Goal: Information Seeking & Learning: Understand process/instructions

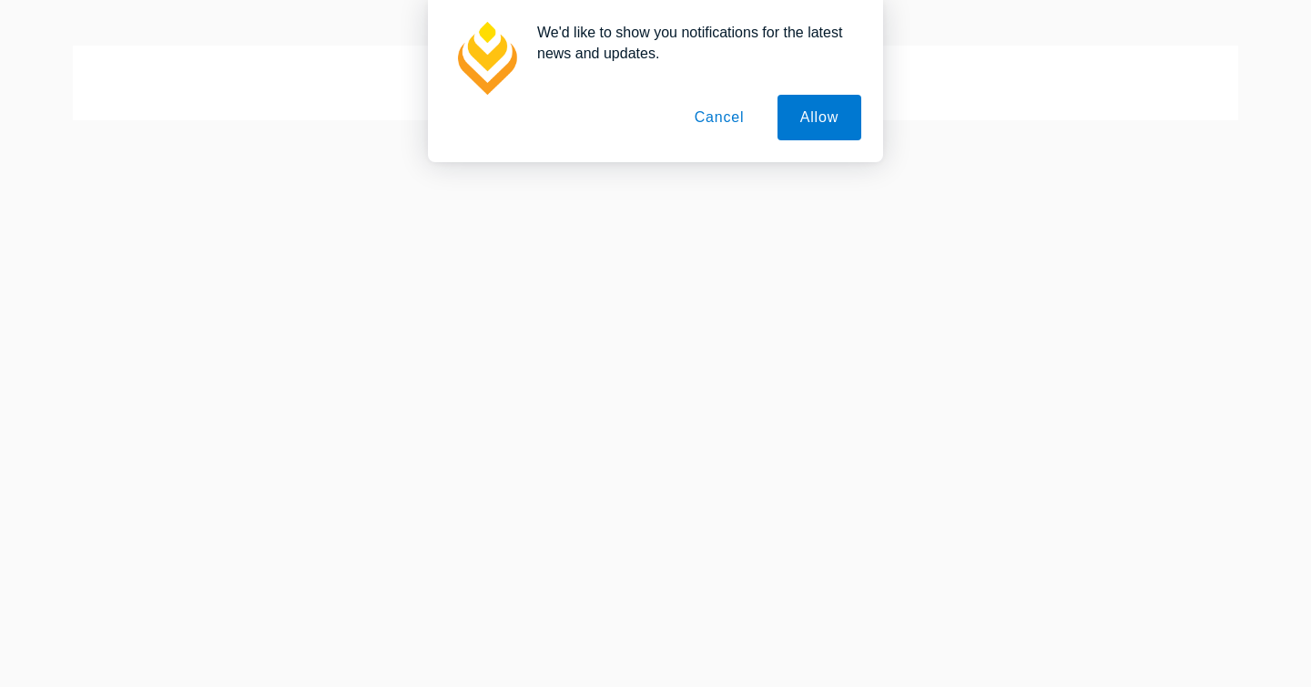
click at [711, 123] on button "Cancel" at bounding box center [720, 118] width 96 height 46
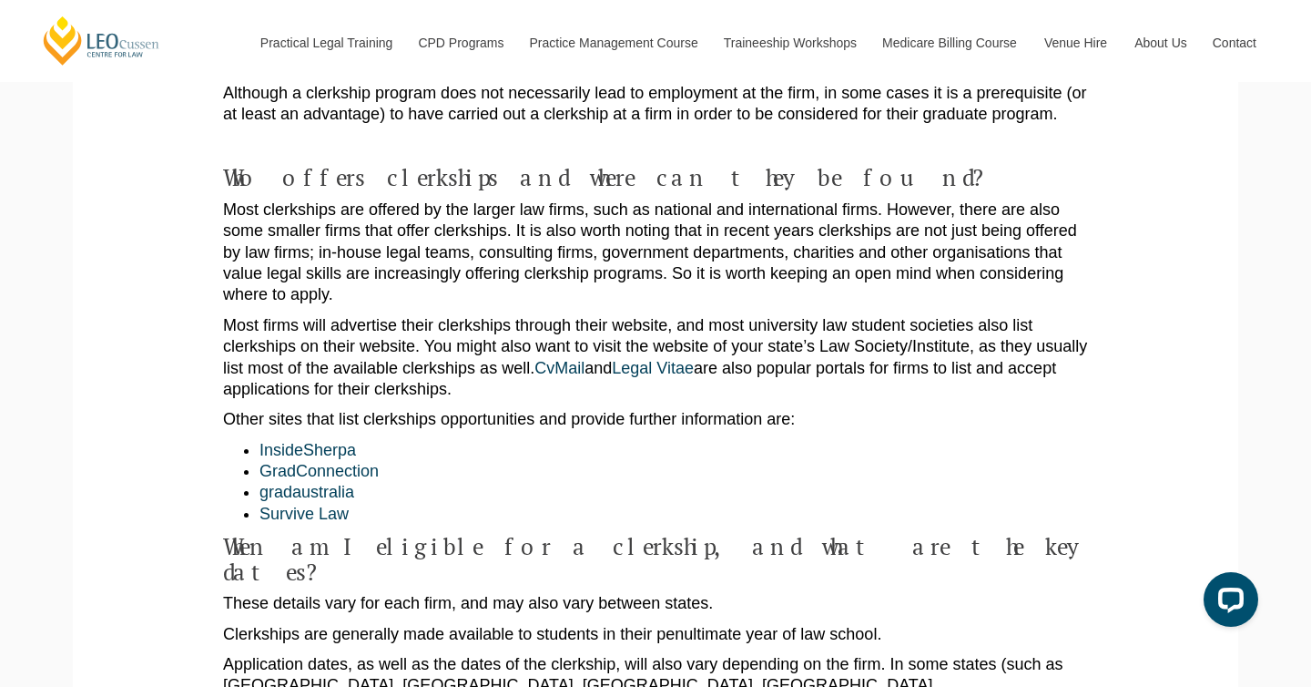
scroll to position [971, 0]
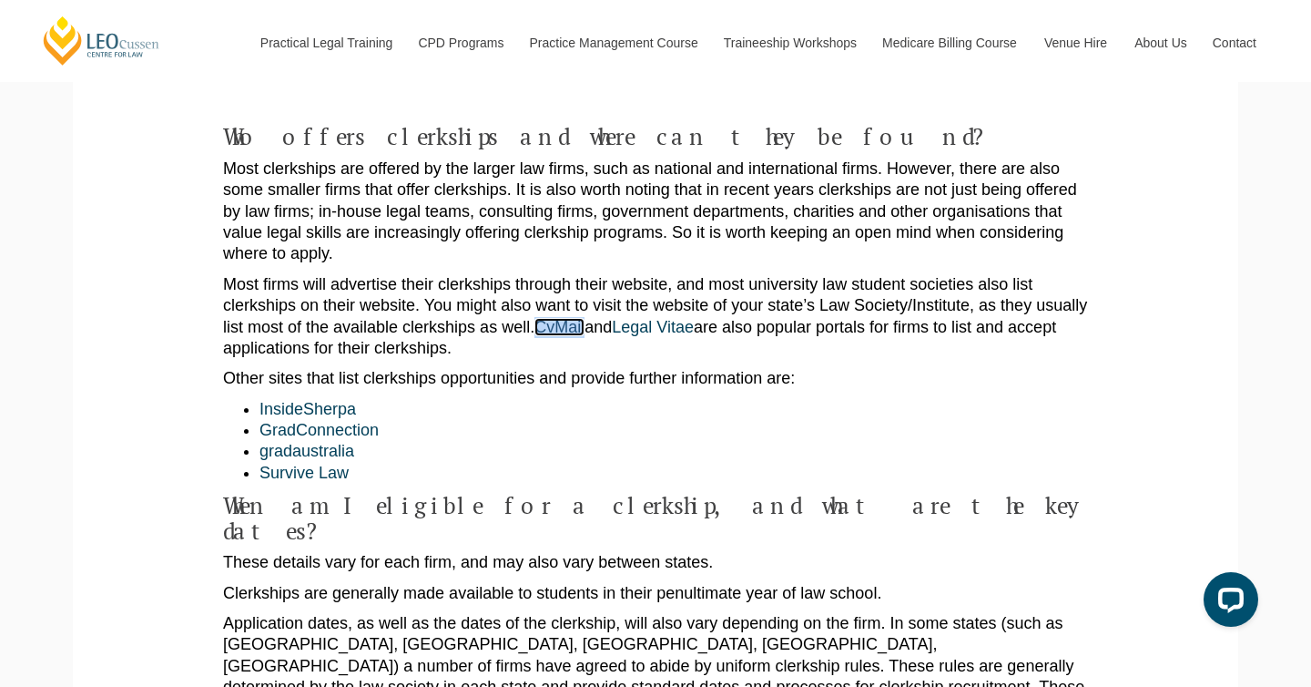
scroll to position [1044, 0]
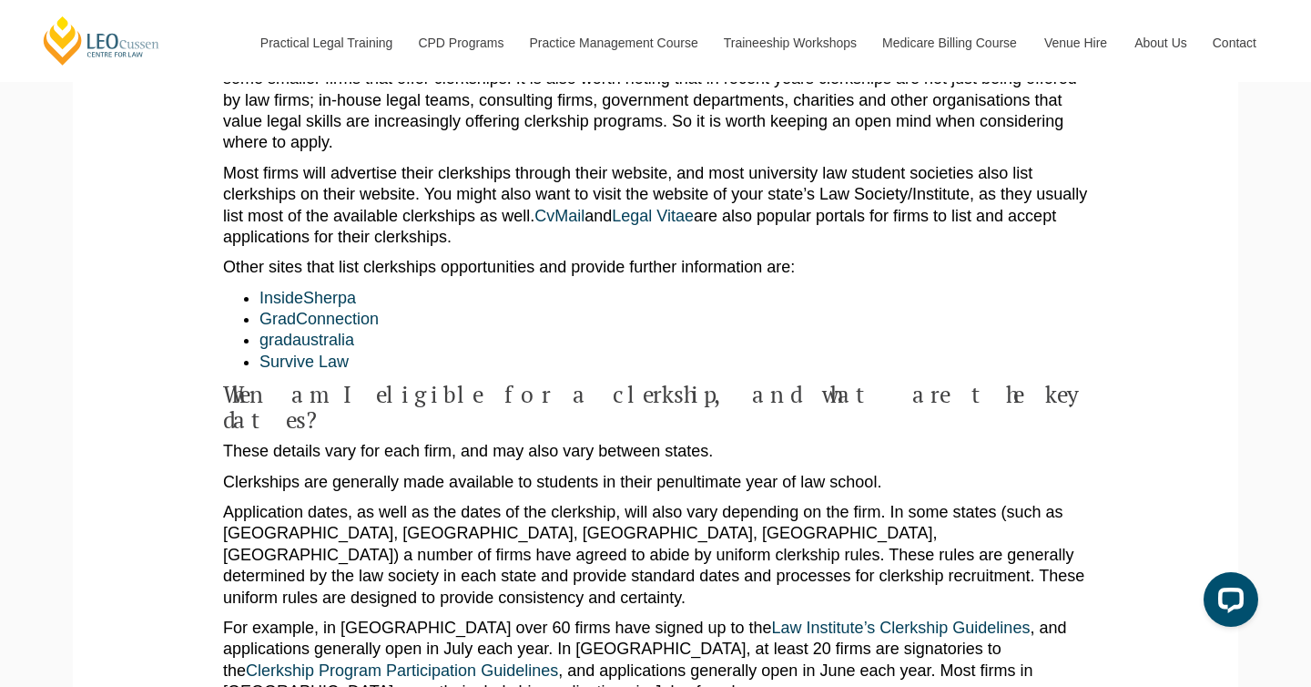
click at [564, 441] on p "These details vary for each firm, and may also vary between states." at bounding box center [655, 451] width 865 height 21
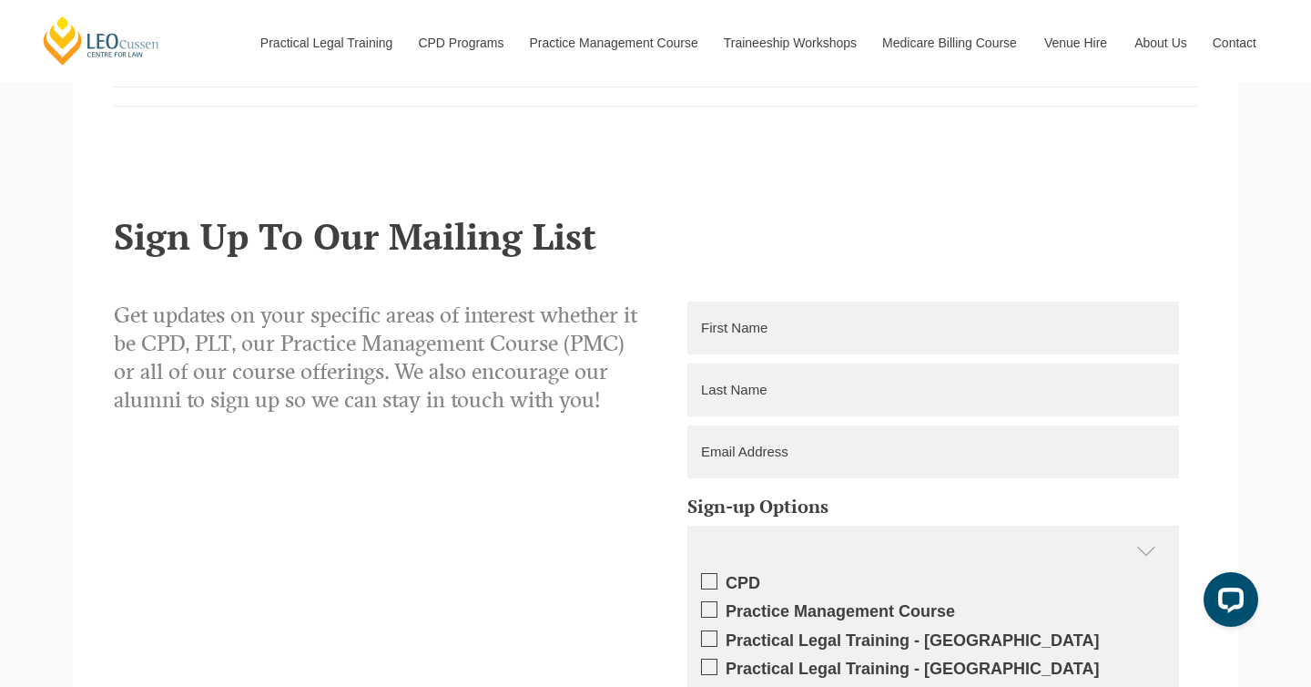
scroll to position [2809, 0]
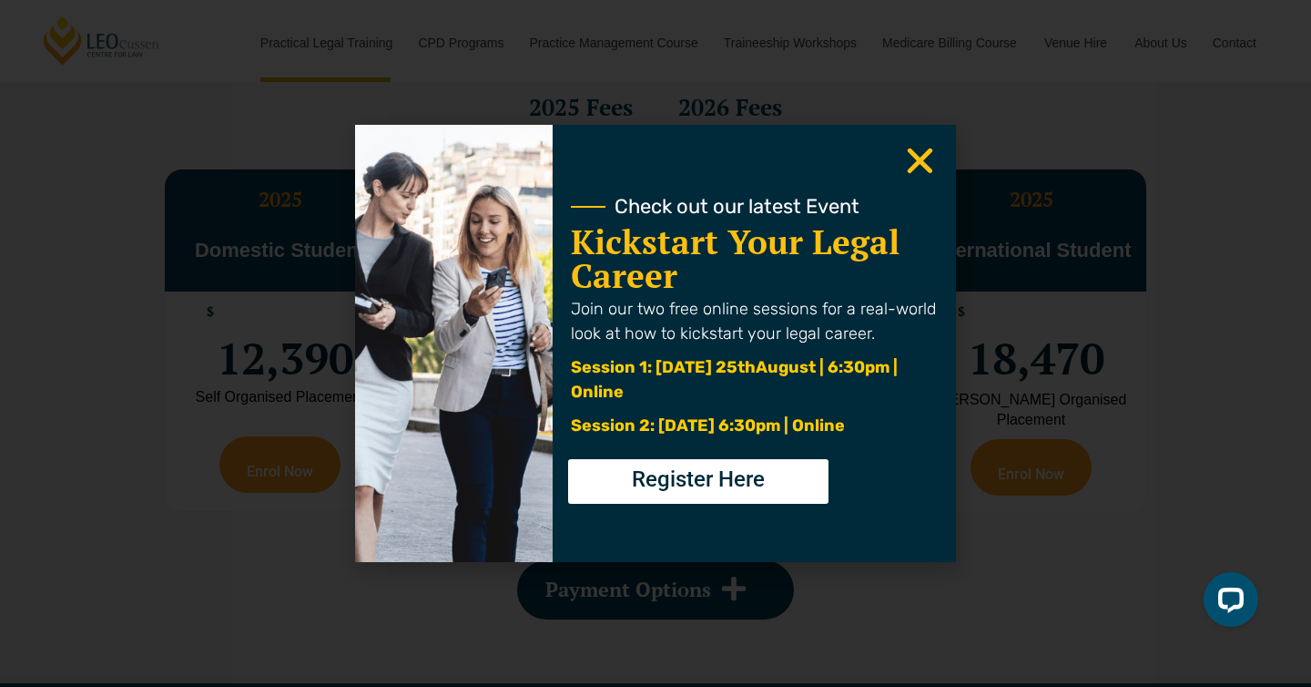
scroll to position [3328, 0]
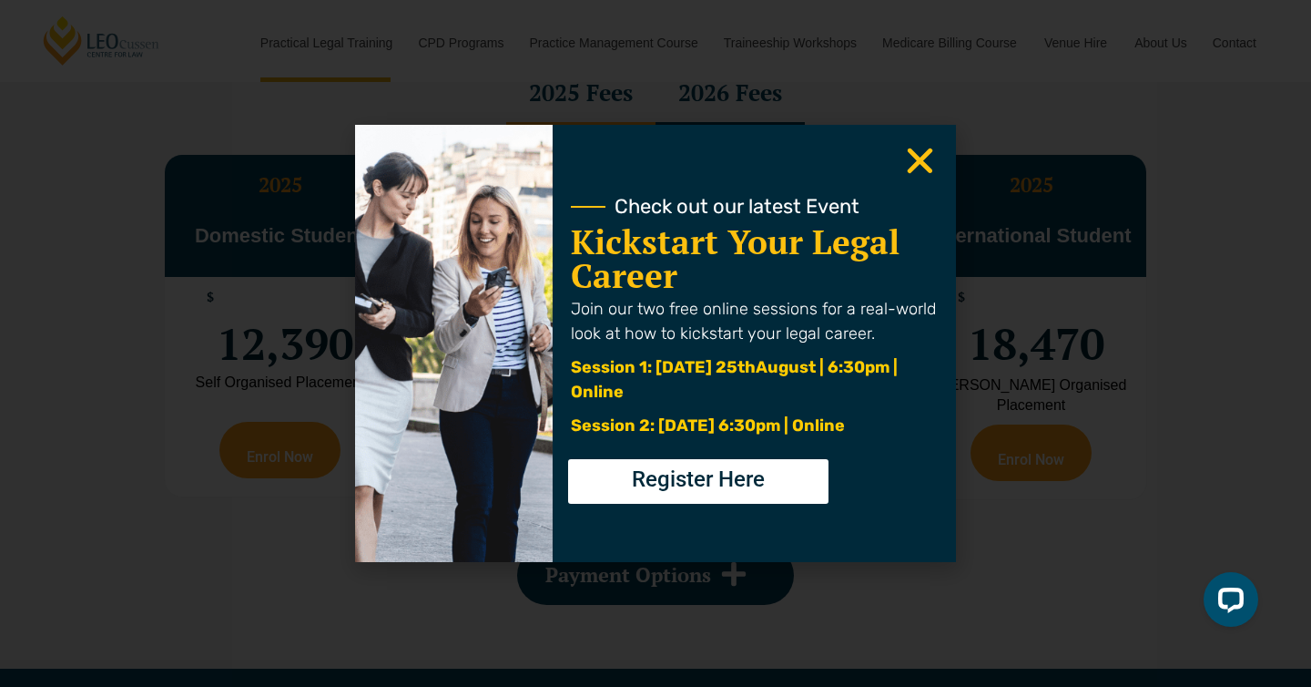
click at [910, 174] on icon "Close" at bounding box center [920, 161] width 36 height 36
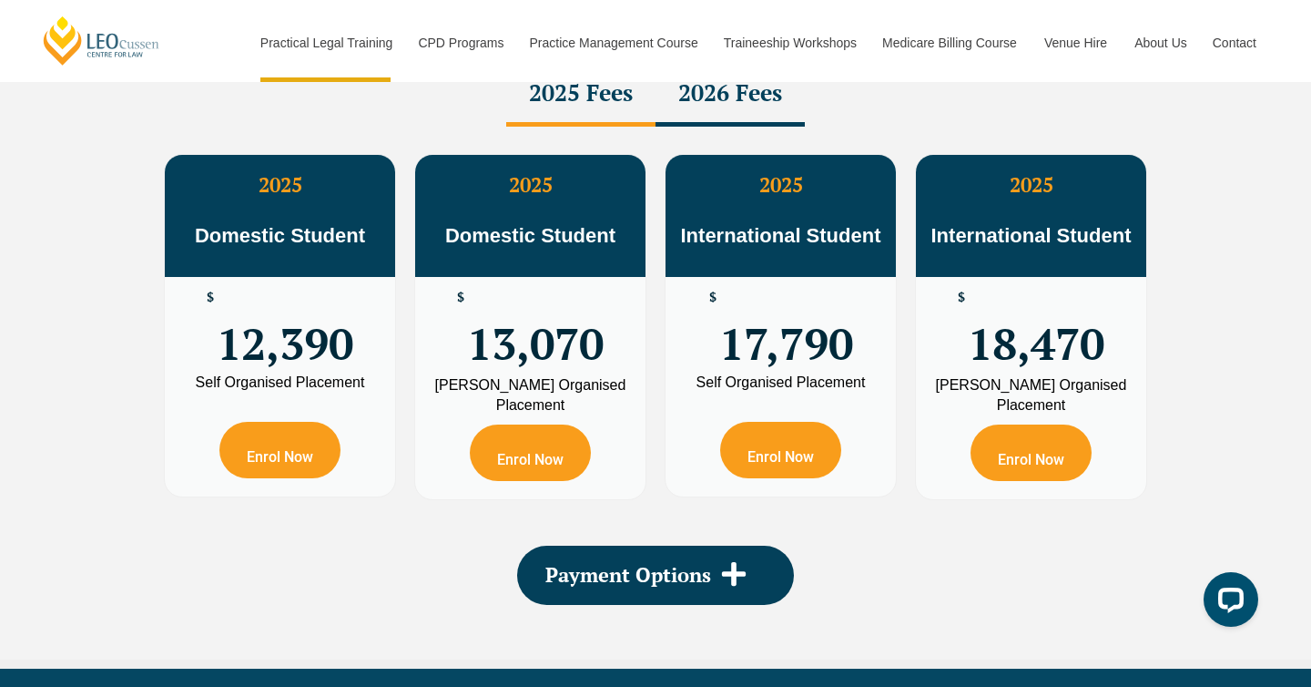
click at [759, 109] on div "2026 Fees" at bounding box center [730, 95] width 149 height 64
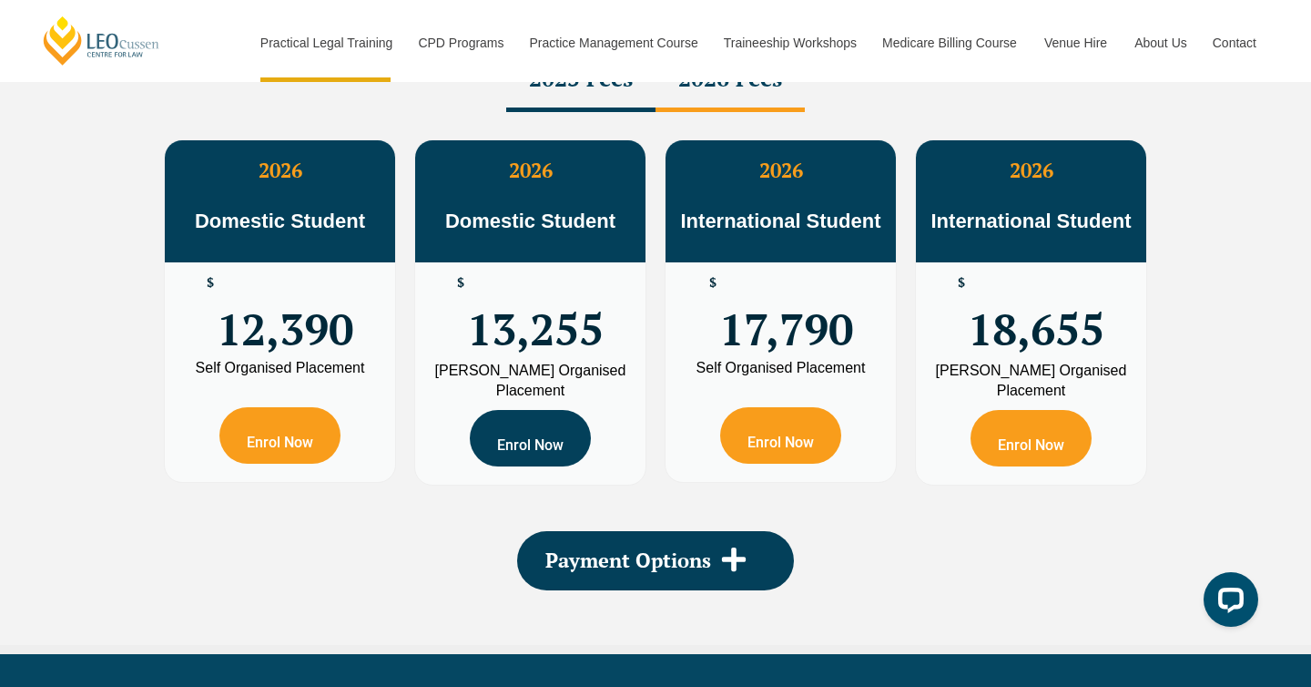
scroll to position [3333, 0]
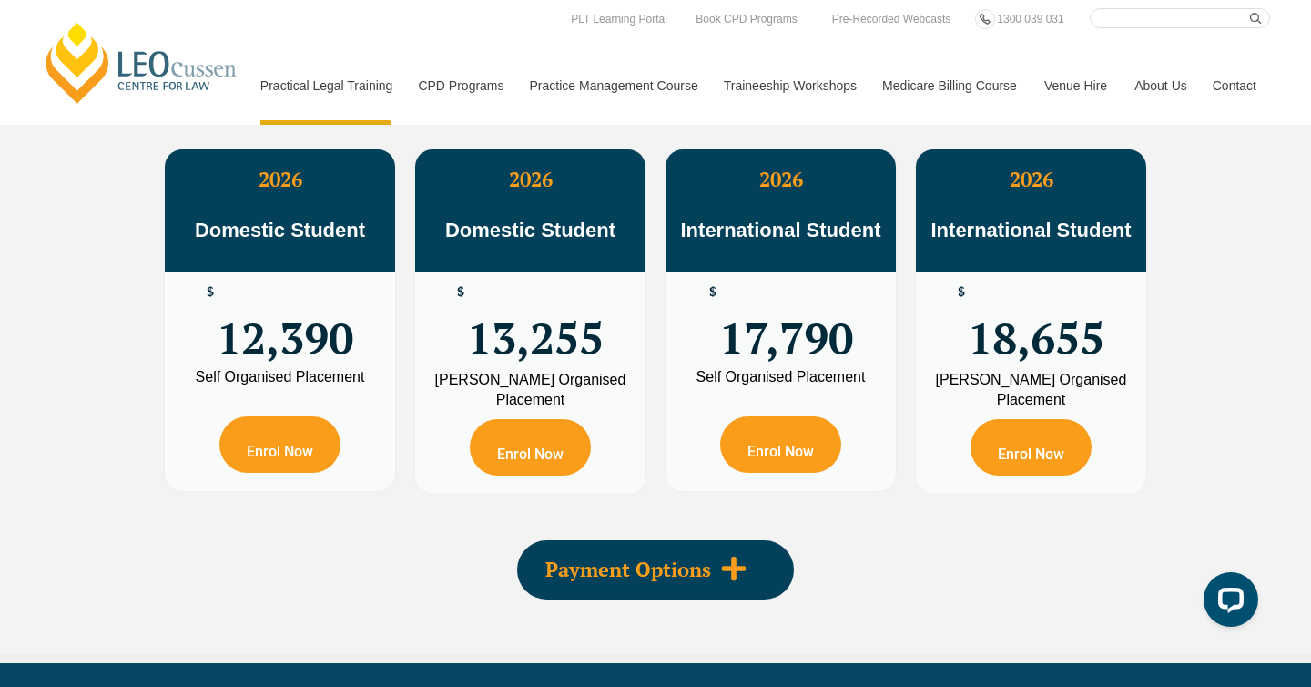
click at [632, 570] on span "Payment Options" at bounding box center [628, 569] width 166 height 20
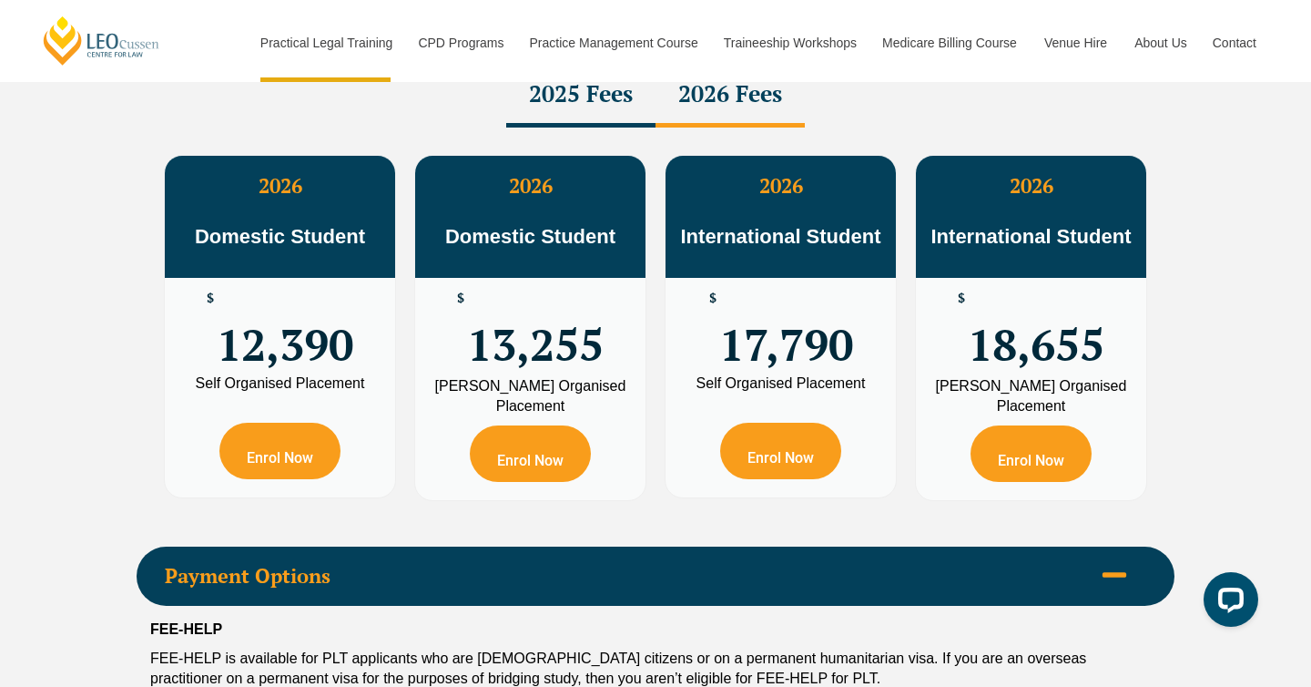
scroll to position [3295, 0]
